Goal: Task Accomplishment & Management: Manage account settings

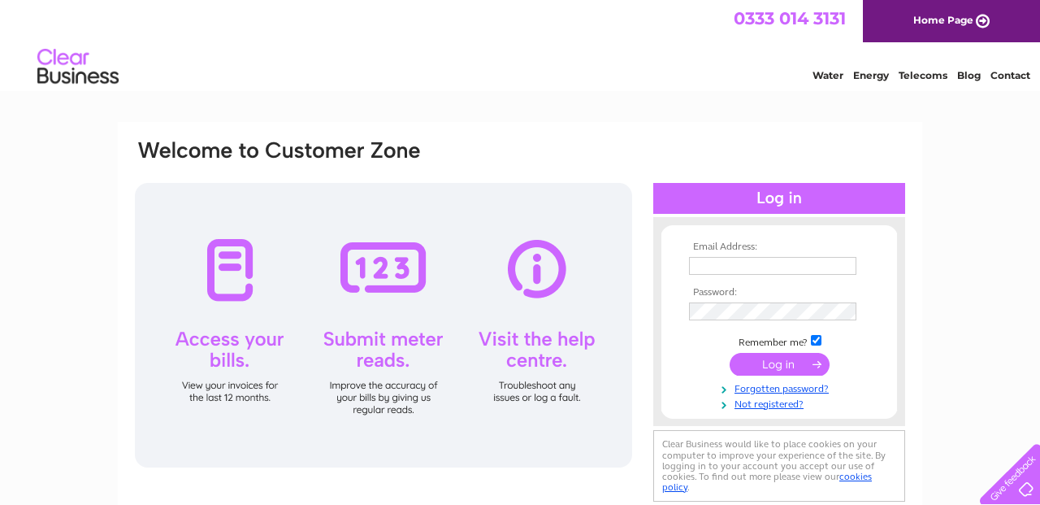
click at [714, 268] on input "text" at bounding box center [772, 266] width 167 height 18
type input "[EMAIL_ADDRESS][DOMAIN_NAME]"
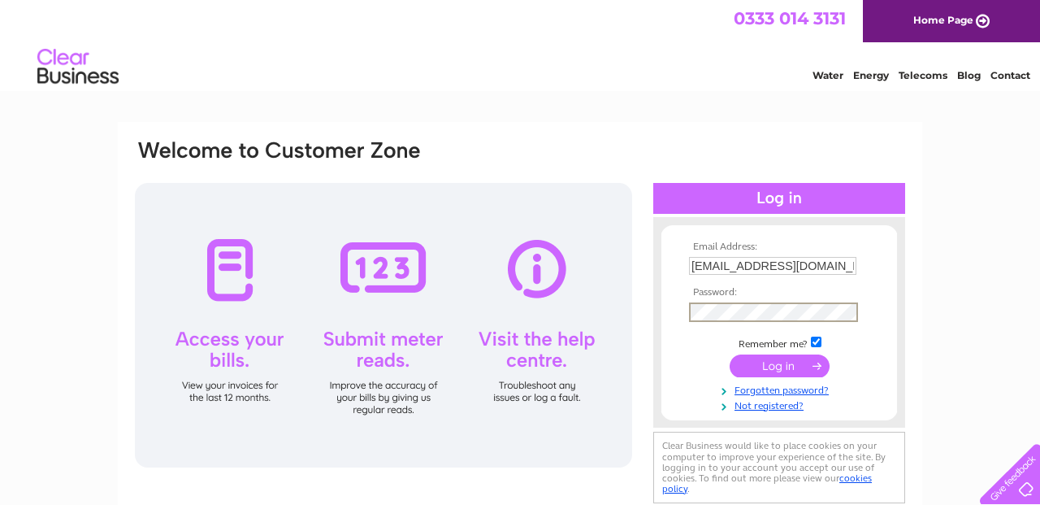
click at [730, 354] on input "submit" at bounding box center [780, 365] width 100 height 23
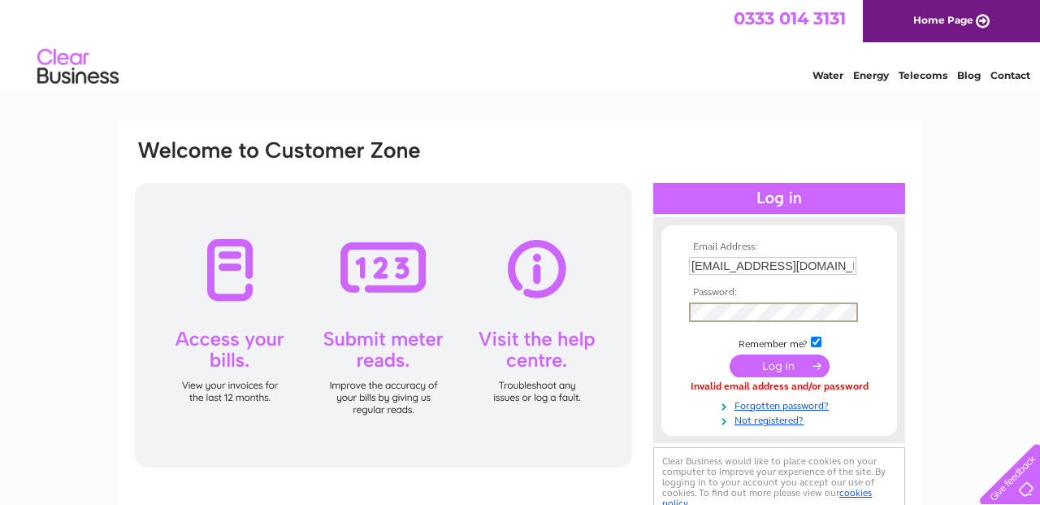
click at [795, 360] on input "submit" at bounding box center [780, 365] width 100 height 23
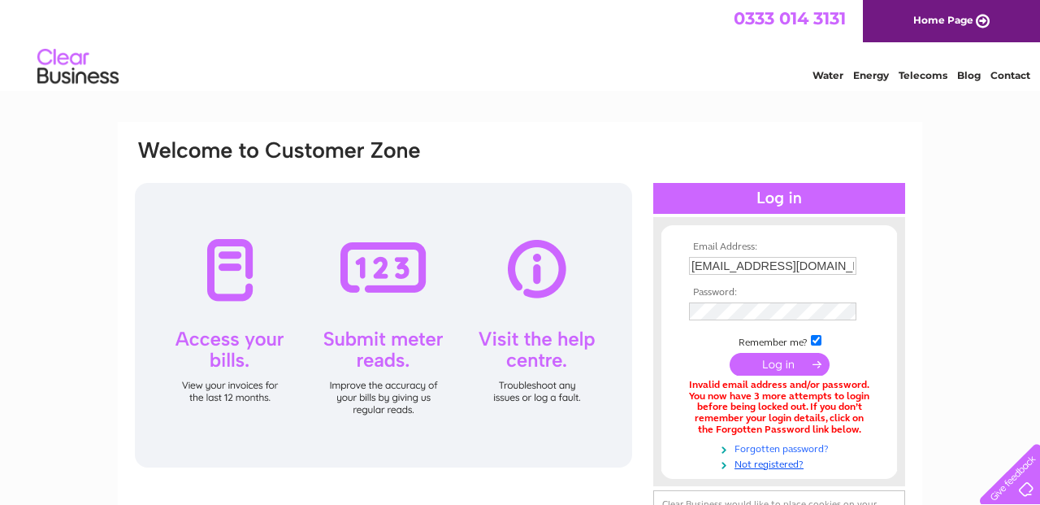
click at [769, 447] on link "Forgotten password?" at bounding box center [781, 447] width 184 height 15
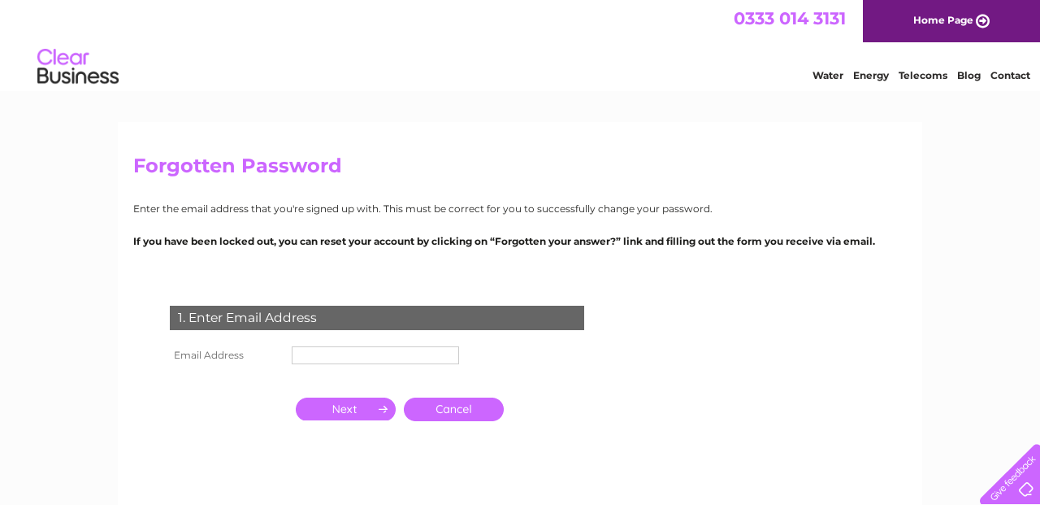
click at [377, 350] on input "text" at bounding box center [375, 355] width 167 height 18
type input "[EMAIL_ADDRESS][DOMAIN_NAME]"
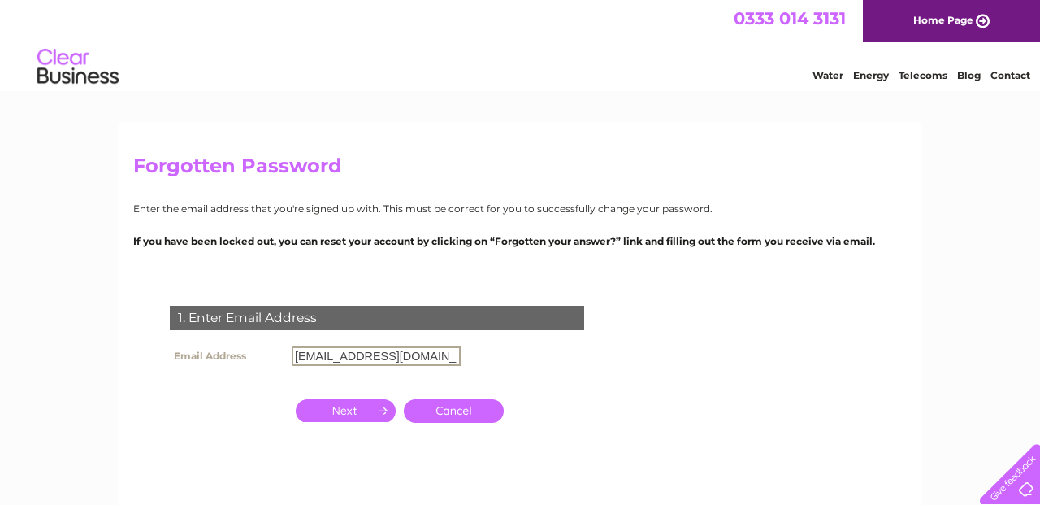
click at [363, 413] on input "button" at bounding box center [346, 410] width 100 height 23
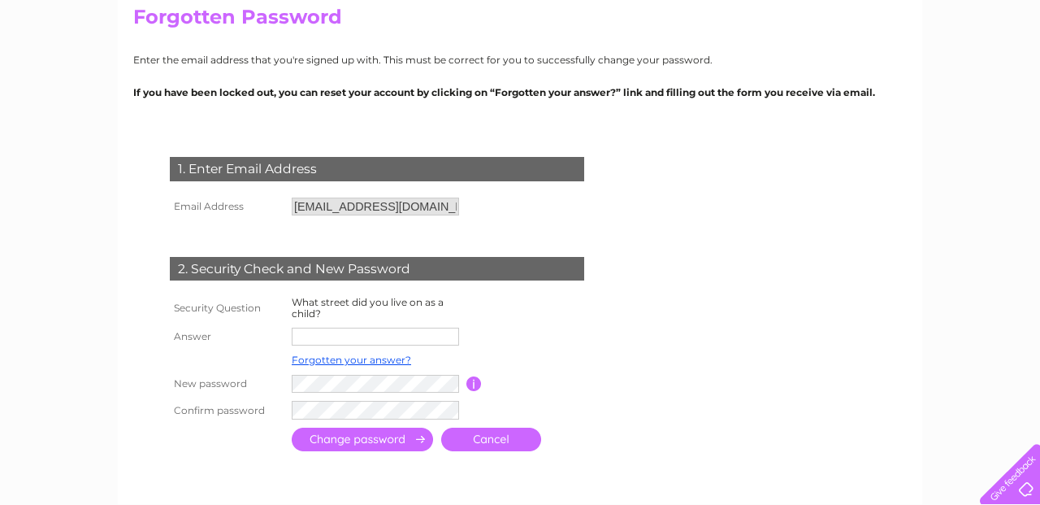
scroll to position [151, 0]
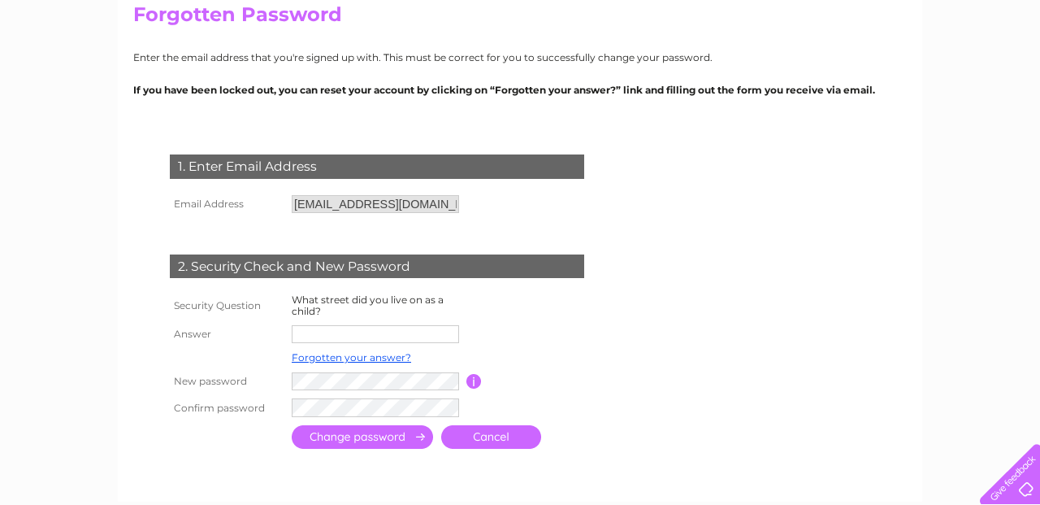
click at [332, 334] on input "text" at bounding box center [375, 334] width 167 height 18
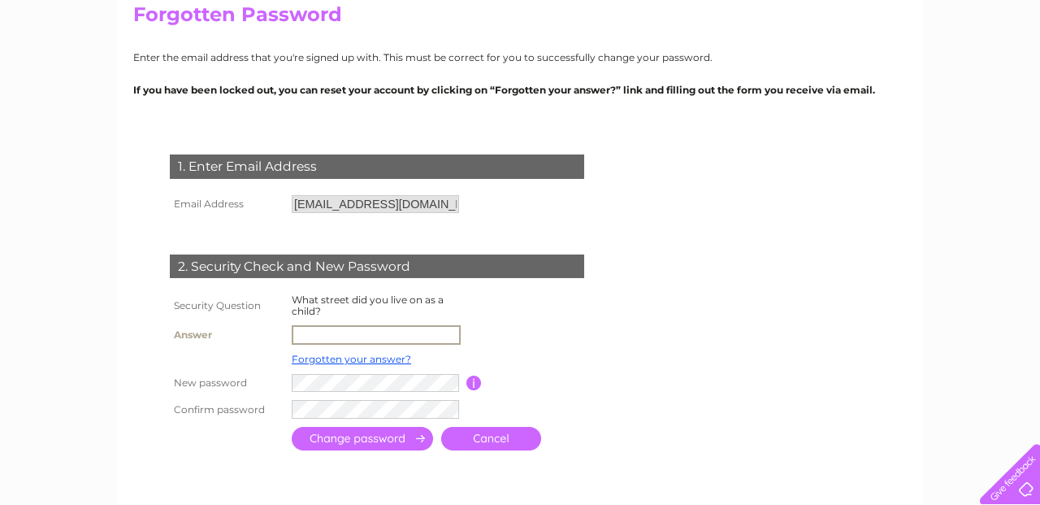
type input "Beech Ave"
click at [370, 438] on input "submit" at bounding box center [362, 439] width 141 height 24
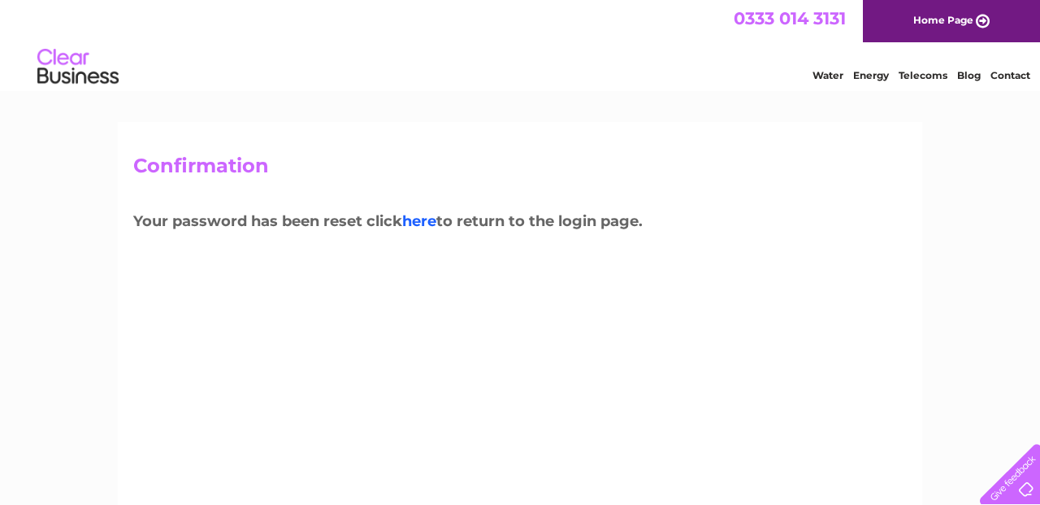
click at [424, 224] on link "here" at bounding box center [419, 221] width 34 height 18
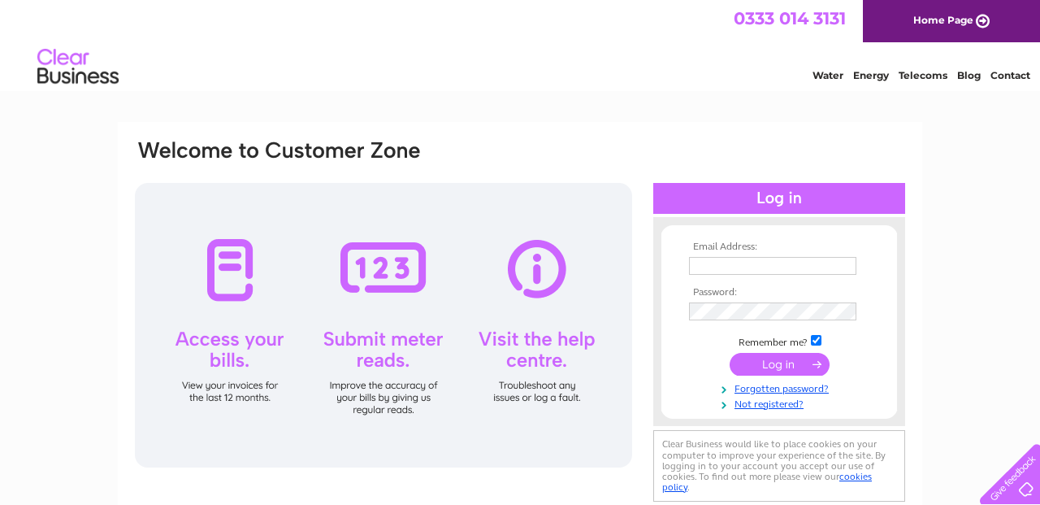
click at [731, 268] on input "text" at bounding box center [772, 266] width 167 height 18
type input "[EMAIL_ADDRESS][DOMAIN_NAME]"
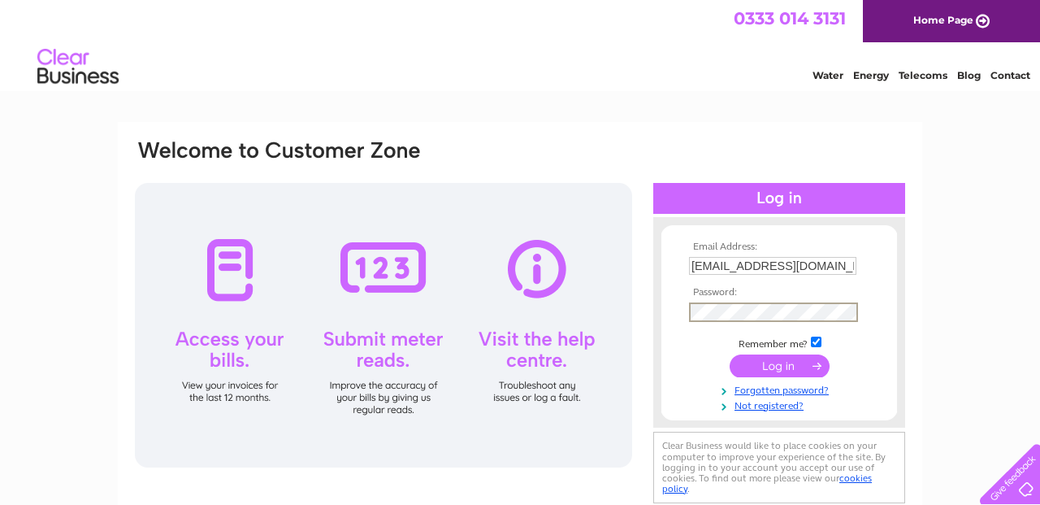
click at [730, 354] on input "submit" at bounding box center [780, 365] width 100 height 23
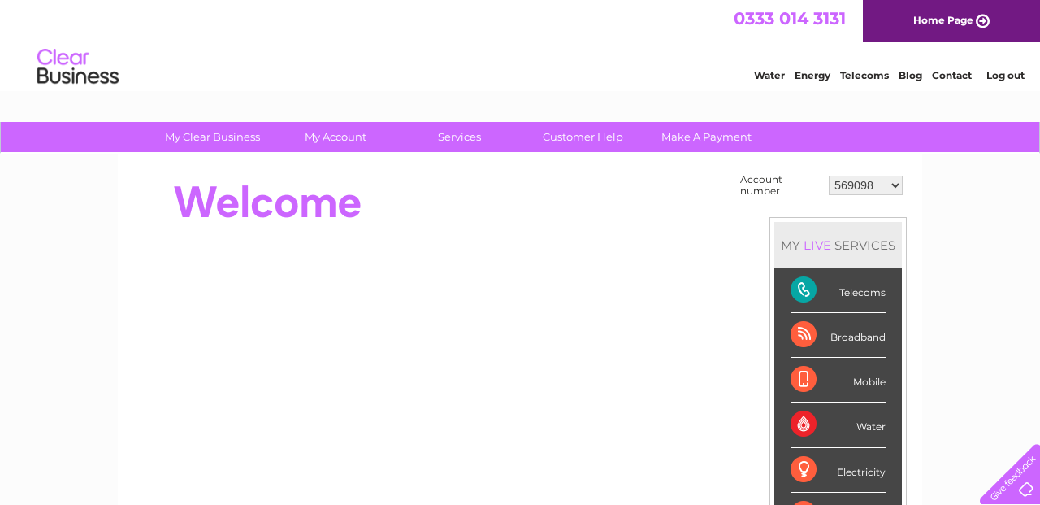
click at [896, 184] on select "569098 924274 30311033" at bounding box center [866, 186] width 74 height 20
click at [339, 139] on link "My Account" at bounding box center [336, 137] width 134 height 30
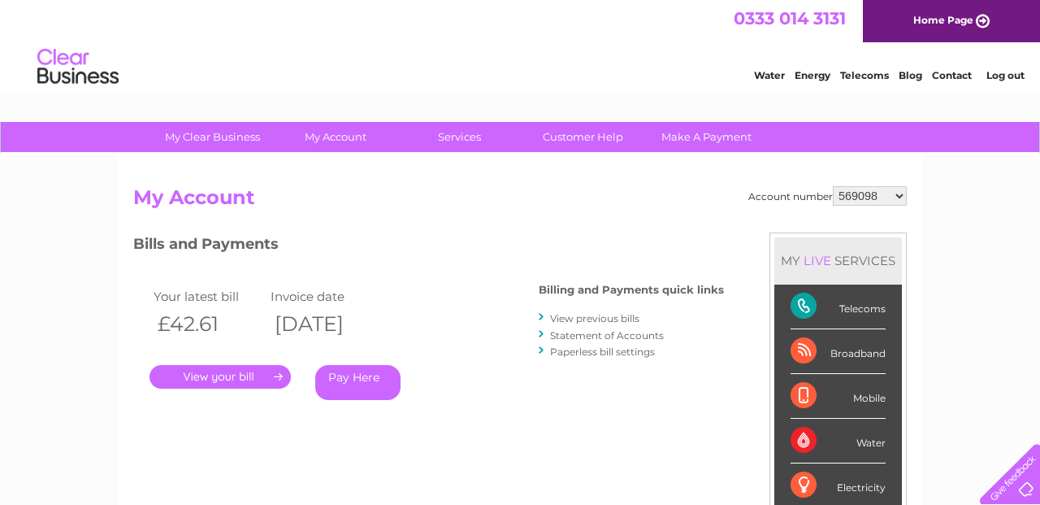
click at [574, 318] on link "View previous bills" at bounding box center [594, 318] width 89 height 12
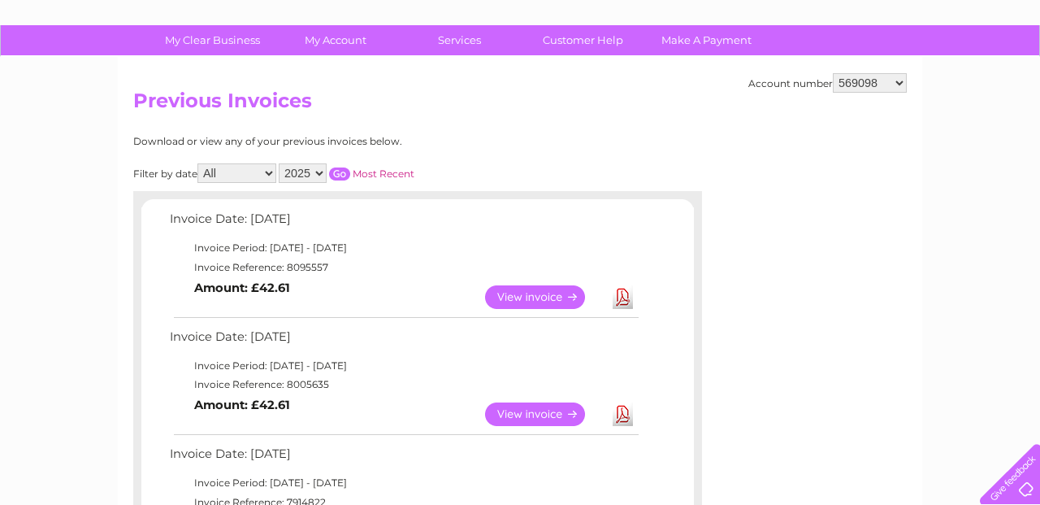
scroll to position [96, 0]
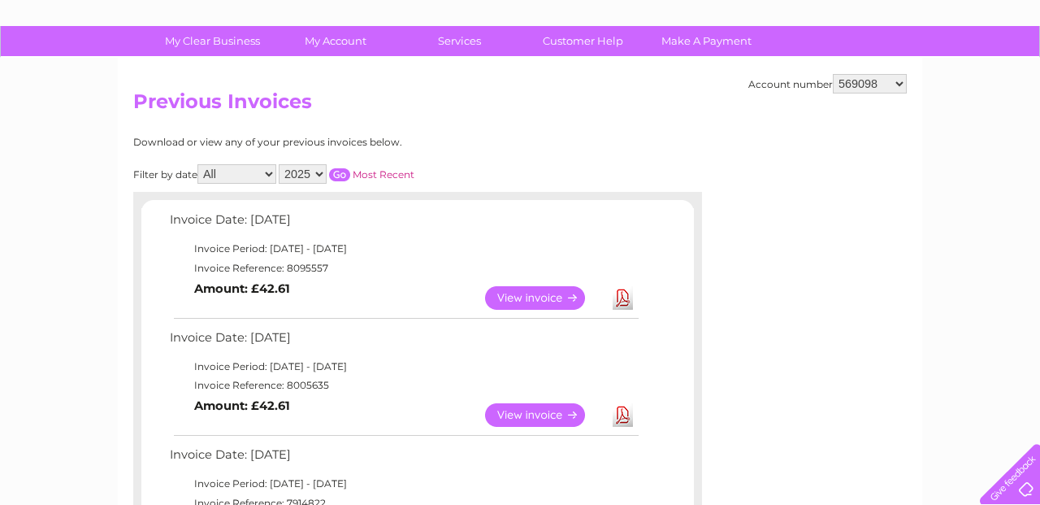
click at [901, 85] on select "569098 924274 30311033" at bounding box center [870, 84] width 74 height 20
select select "30311033"
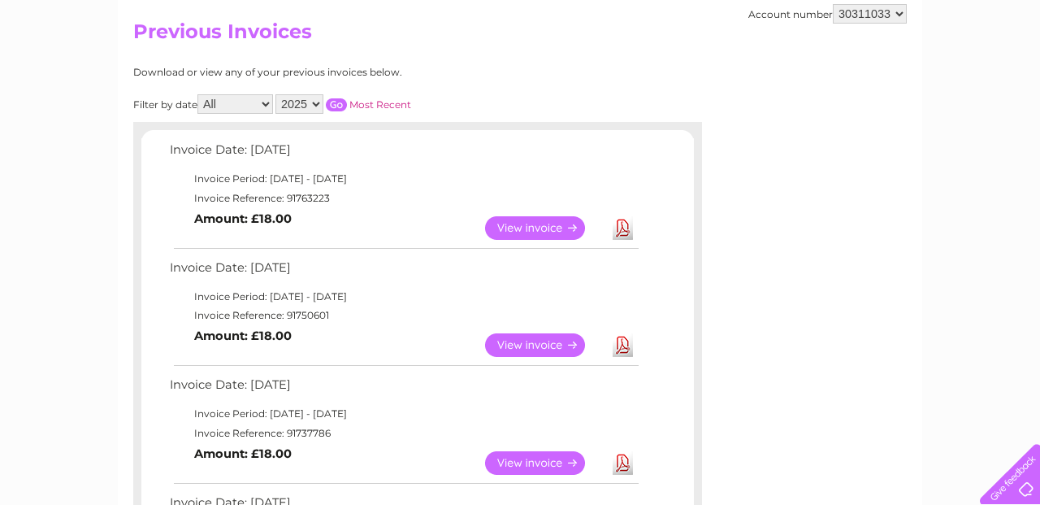
scroll to position [157, 0]
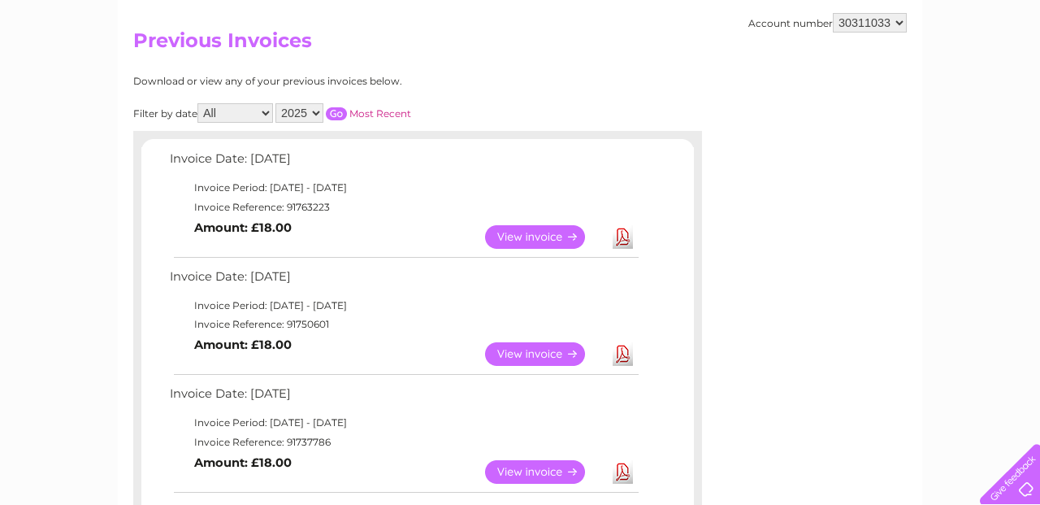
click at [524, 240] on link "View" at bounding box center [544, 237] width 119 height 24
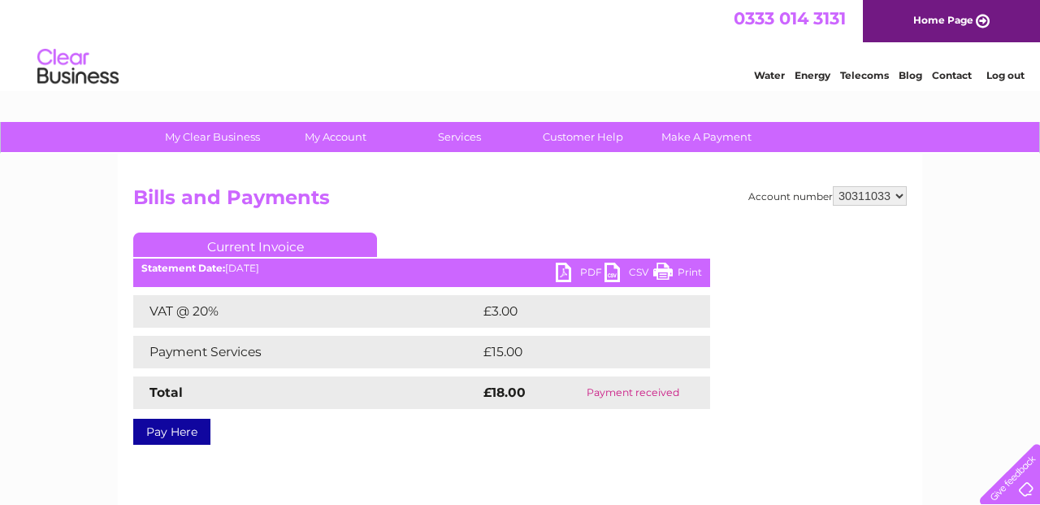
click at [897, 195] on select "569098 924274 30311033" at bounding box center [870, 196] width 74 height 20
select select "924274"
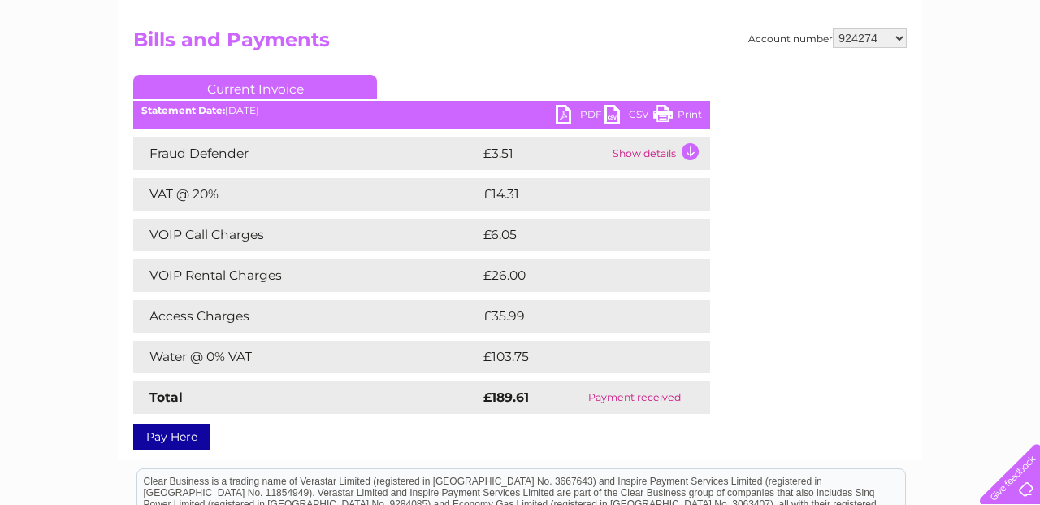
scroll to position [160, 0]
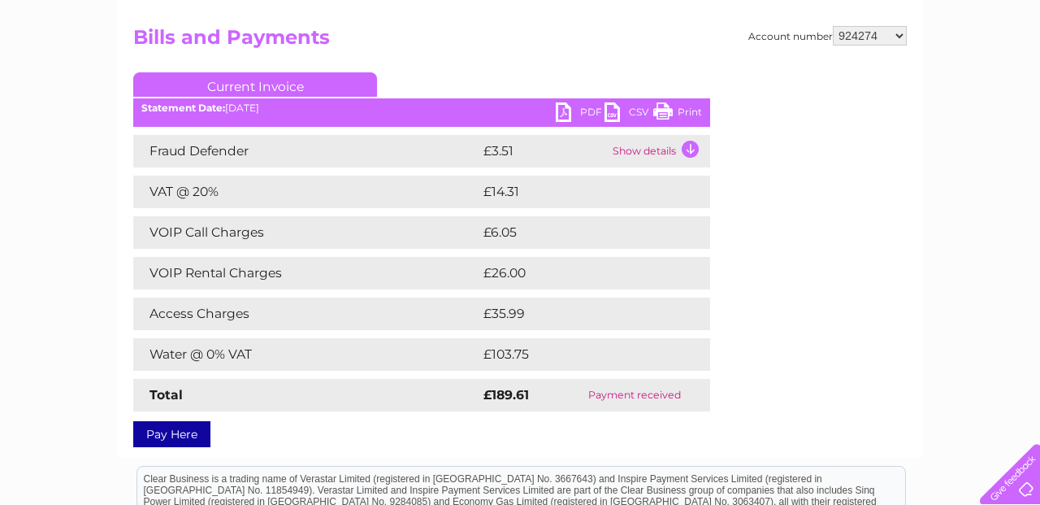
click at [378, 284] on td "VOIP Rental Charges" at bounding box center [306, 273] width 346 height 33
click at [377, 312] on td "Access Charges" at bounding box center [306, 313] width 346 height 33
click at [501, 312] on td "£35.99" at bounding box center [578, 313] width 198 height 33
click at [692, 145] on td "Show details" at bounding box center [660, 151] width 102 height 33
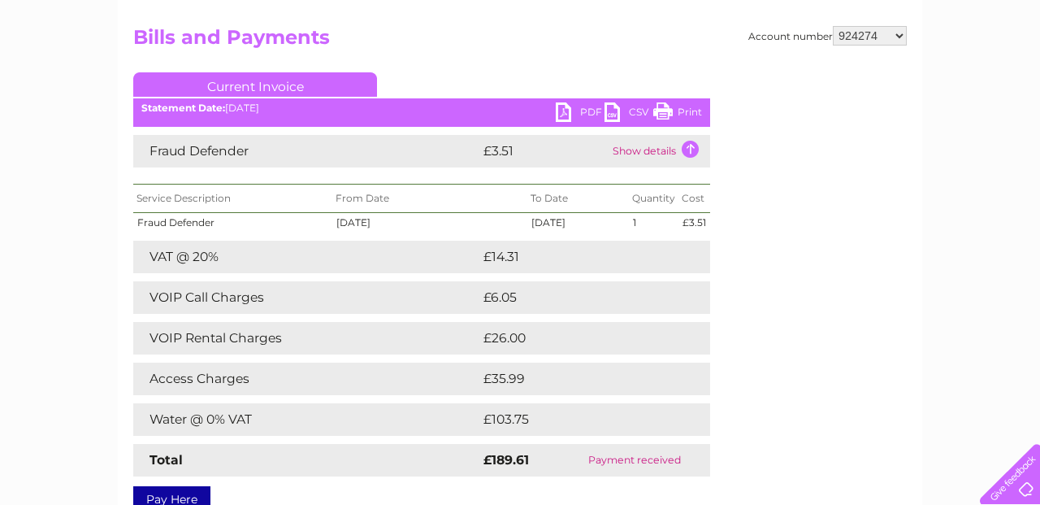
click at [692, 145] on td "Show details" at bounding box center [660, 151] width 102 height 33
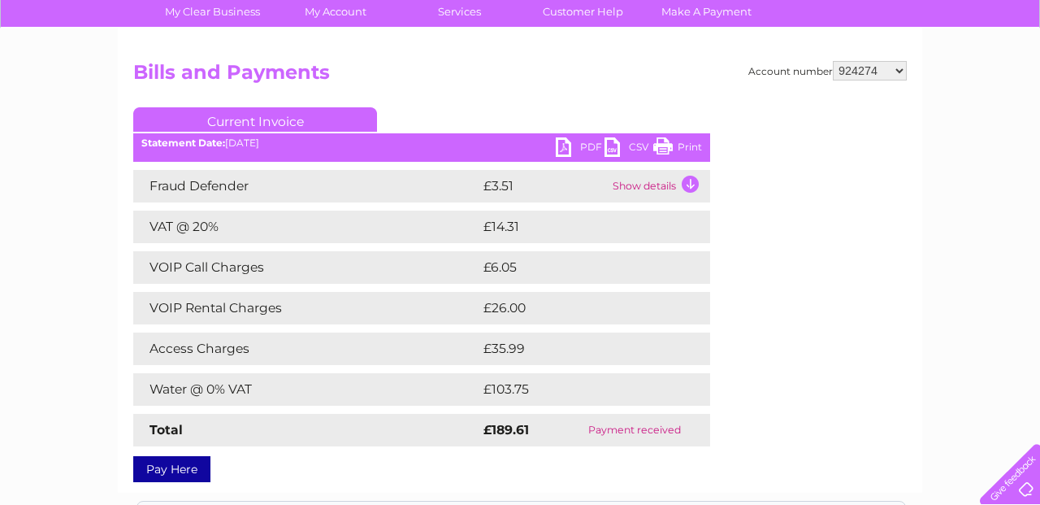
scroll to position [136, 0]
